Goal: Information Seeking & Learning: Find specific page/section

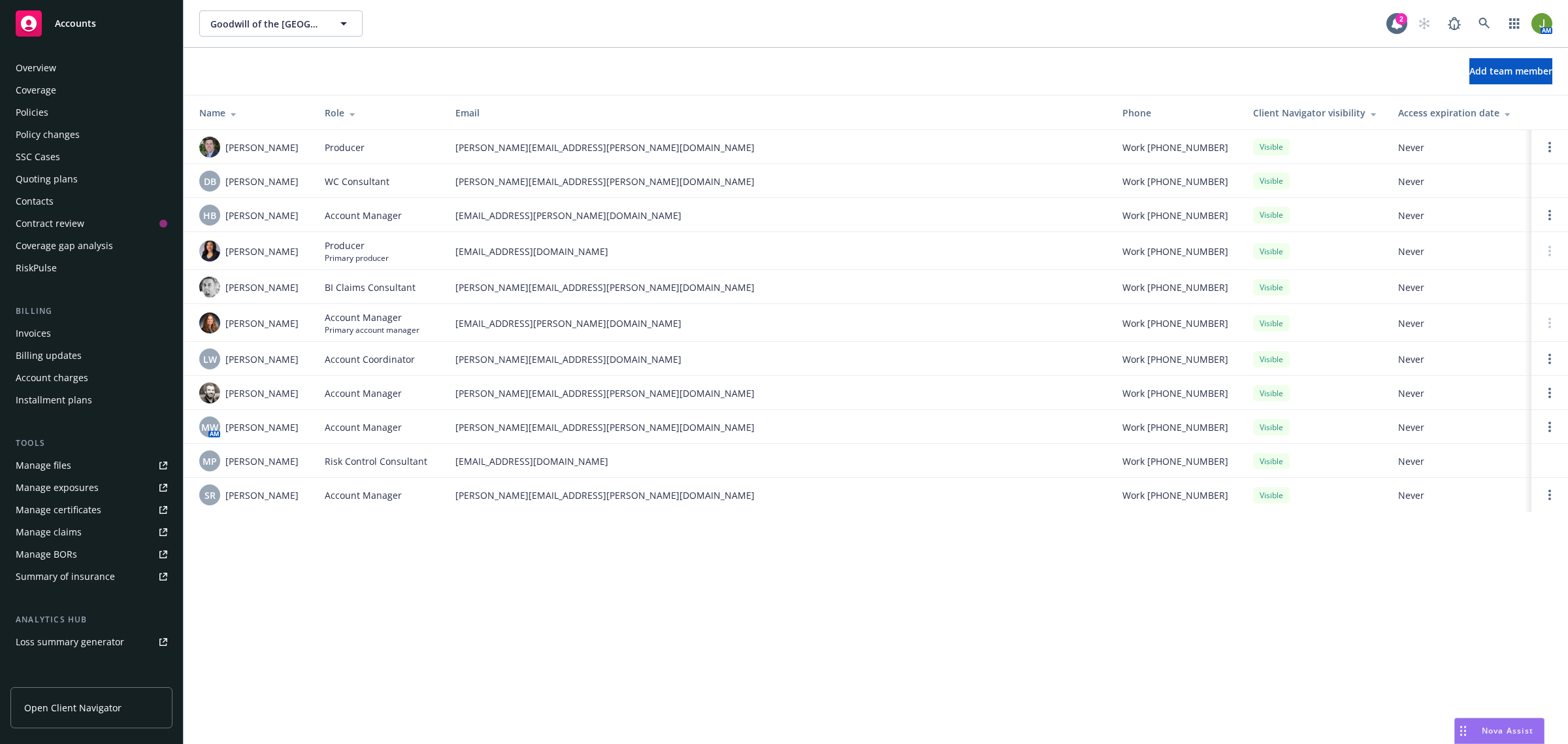
click at [40, 114] on div "Policies" at bounding box center [32, 112] width 33 height 21
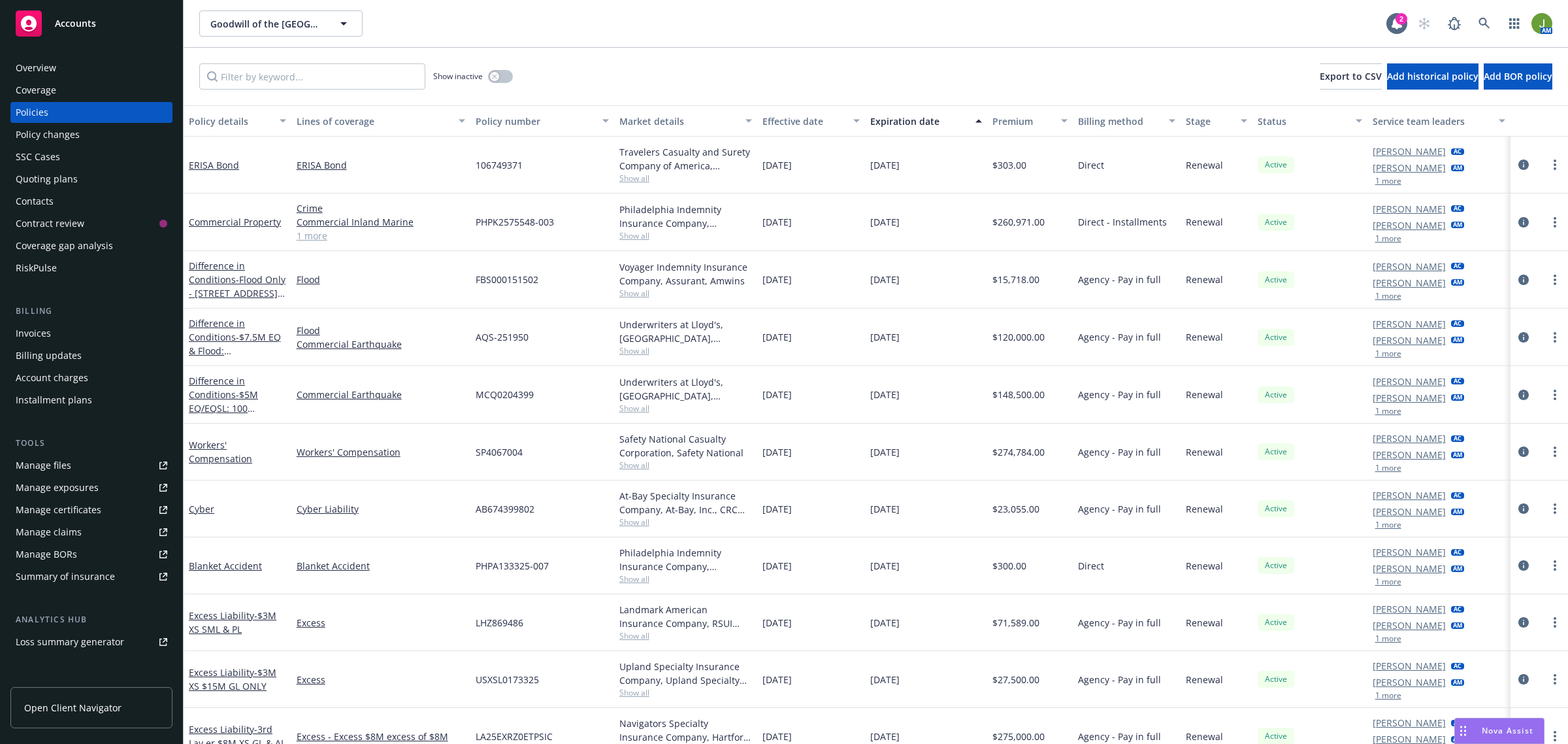
click at [75, 462] on link "Manage files" at bounding box center [91, 465] width 162 height 21
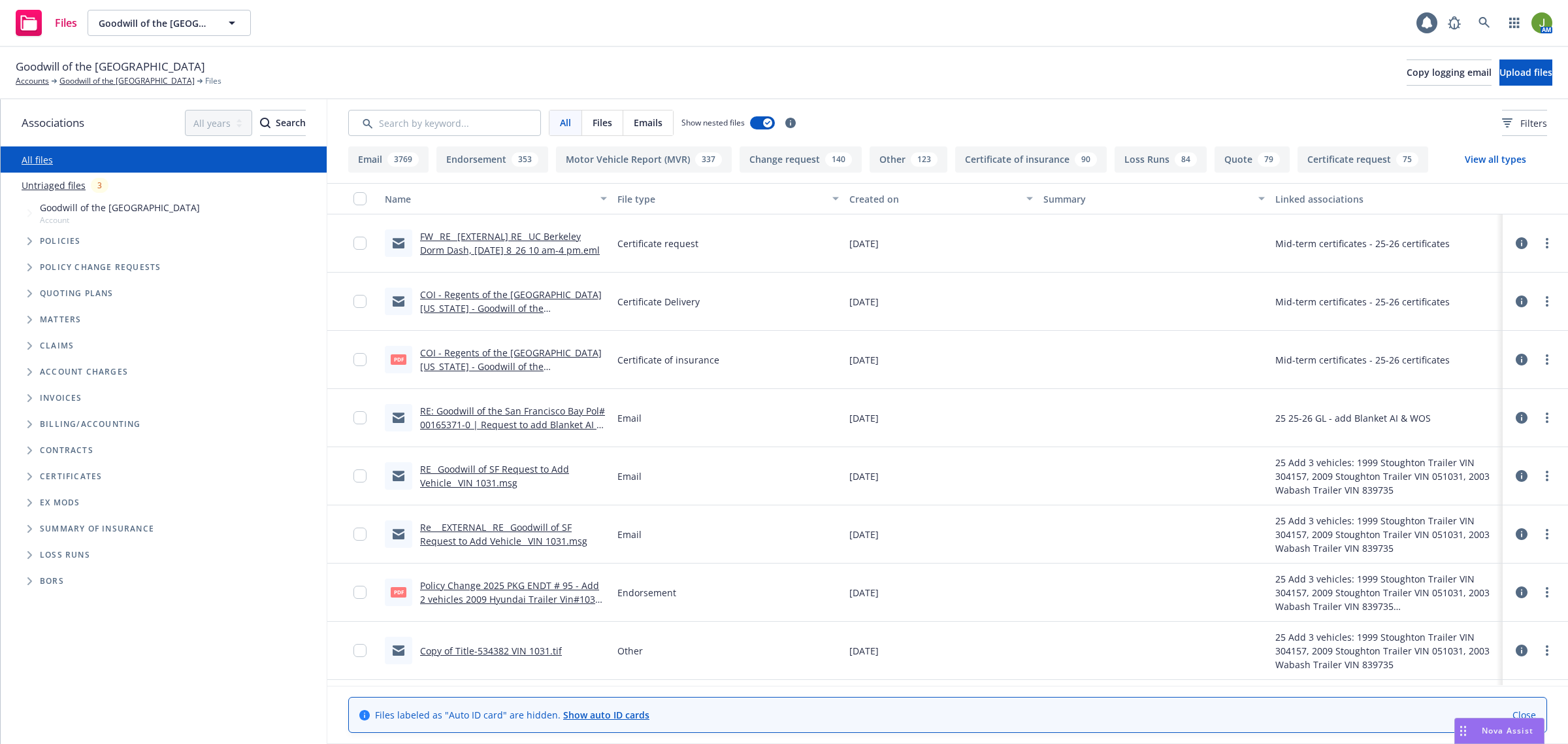
click at [428, 109] on input "Search by keyword..." at bounding box center [444, 123] width 193 height 26
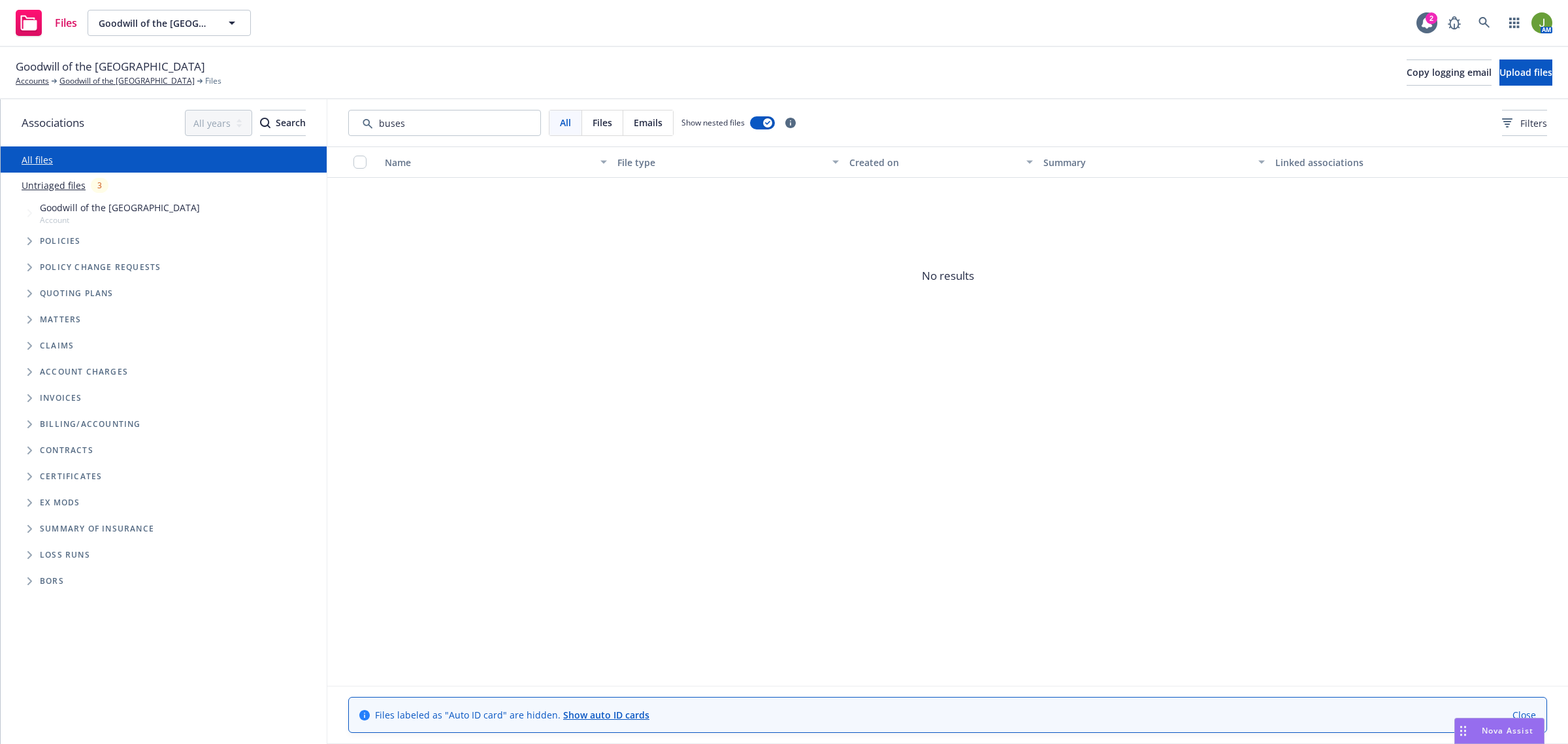
drag, startPoint x: 415, startPoint y: 129, endPoint x: 314, endPoint y: 123, distance: 101.2
click at [314, 123] on div "Associations All years 2027 2026 2025 2024 2023 2022 2021 2020 2019 2018 2017 2…" at bounding box center [784, 421] width 1567 height 645
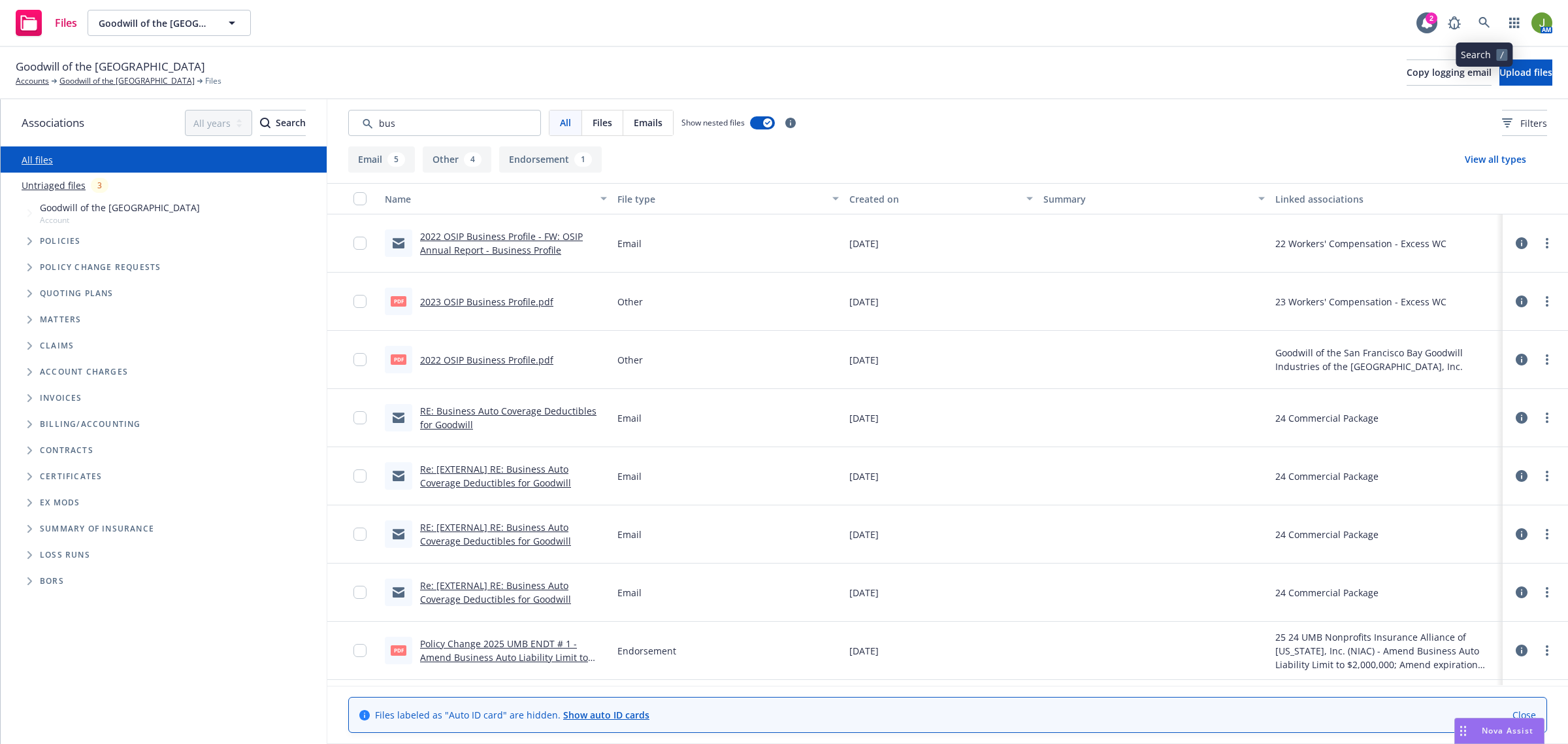
type input "bus"
click at [1482, 25] on icon at bounding box center [1485, 22] width 12 height 12
